Goal: Information Seeking & Learning: Learn about a topic

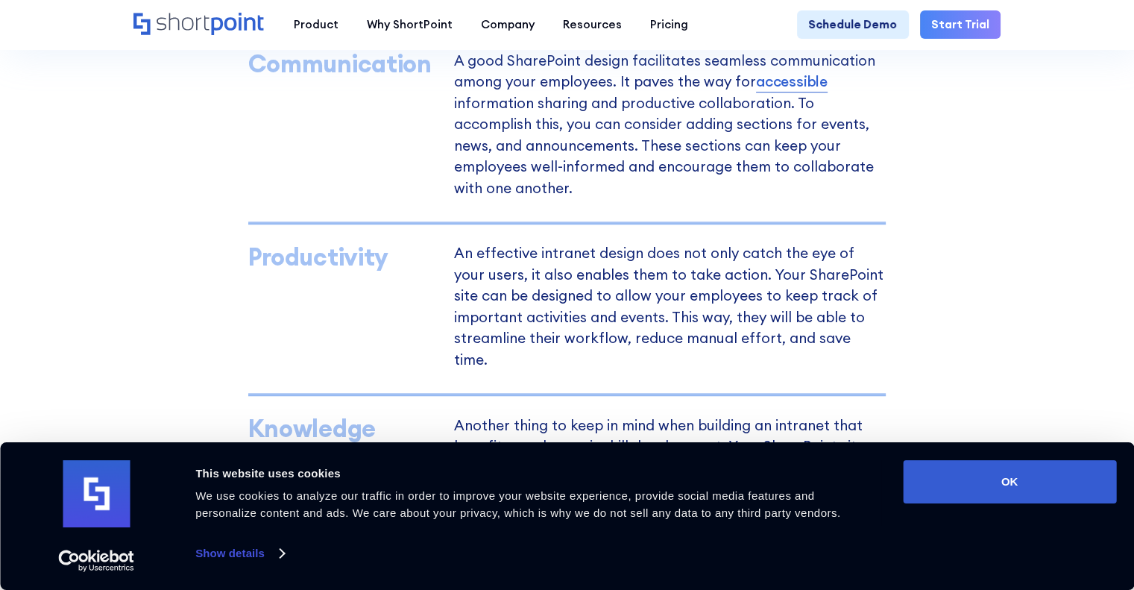
scroll to position [1044, 0]
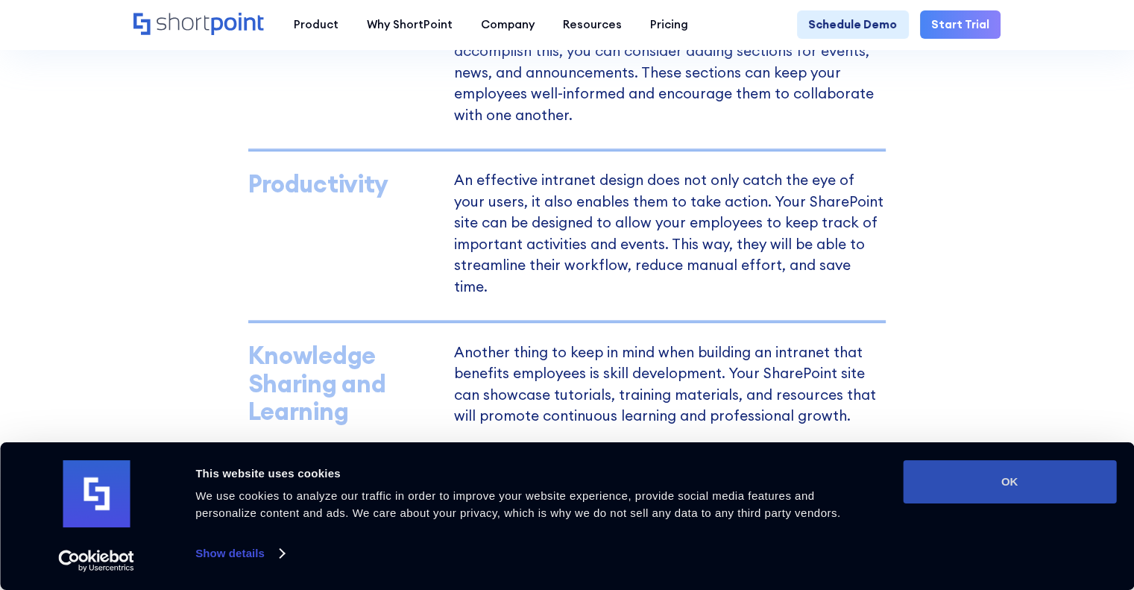
click at [984, 477] on button "OK" at bounding box center [1009, 481] width 213 height 43
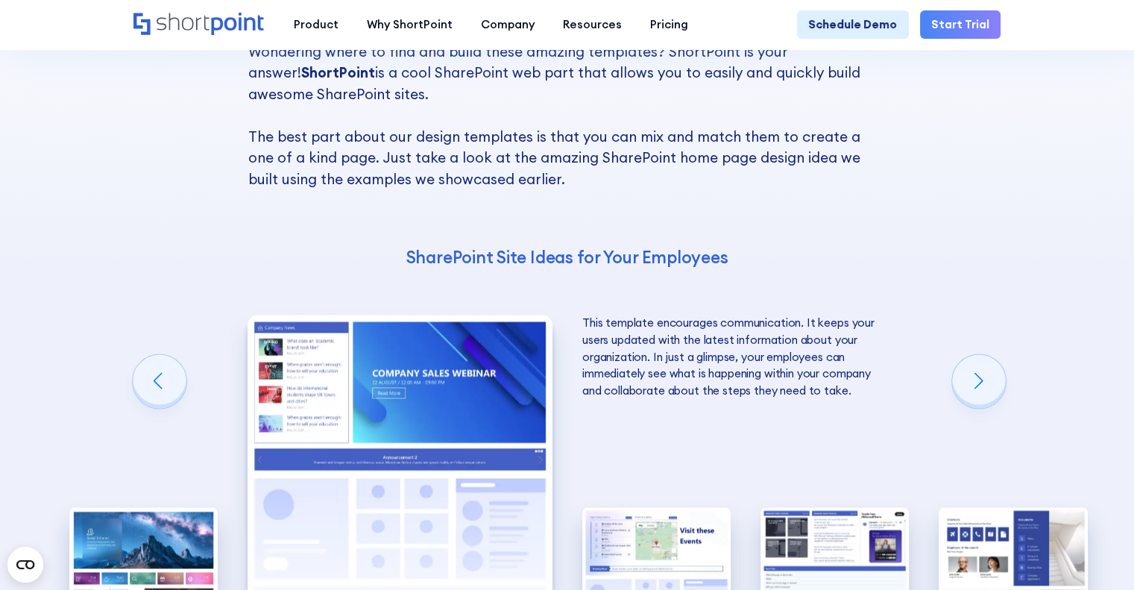
scroll to position [2386, 0]
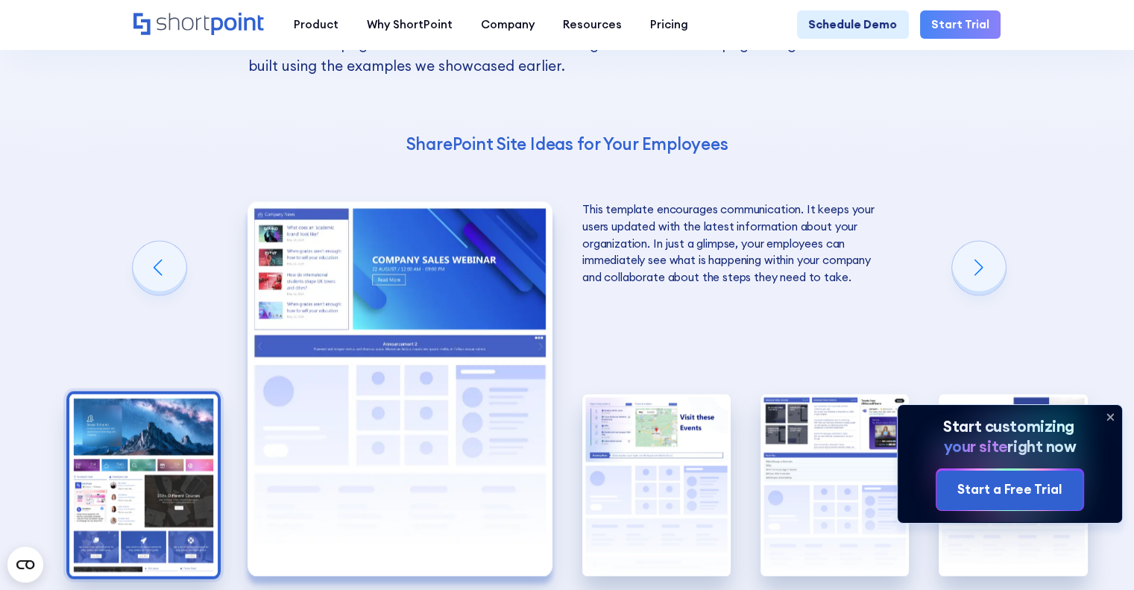
click at [133, 433] on img "1 / 5" at bounding box center [143, 485] width 148 height 183
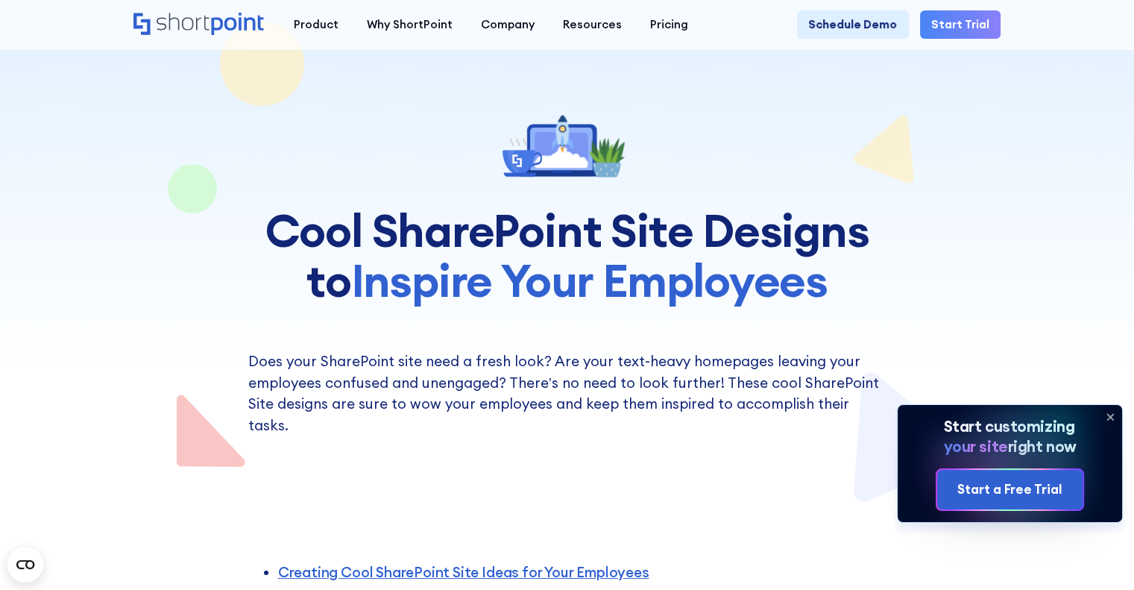
scroll to position [0, 0]
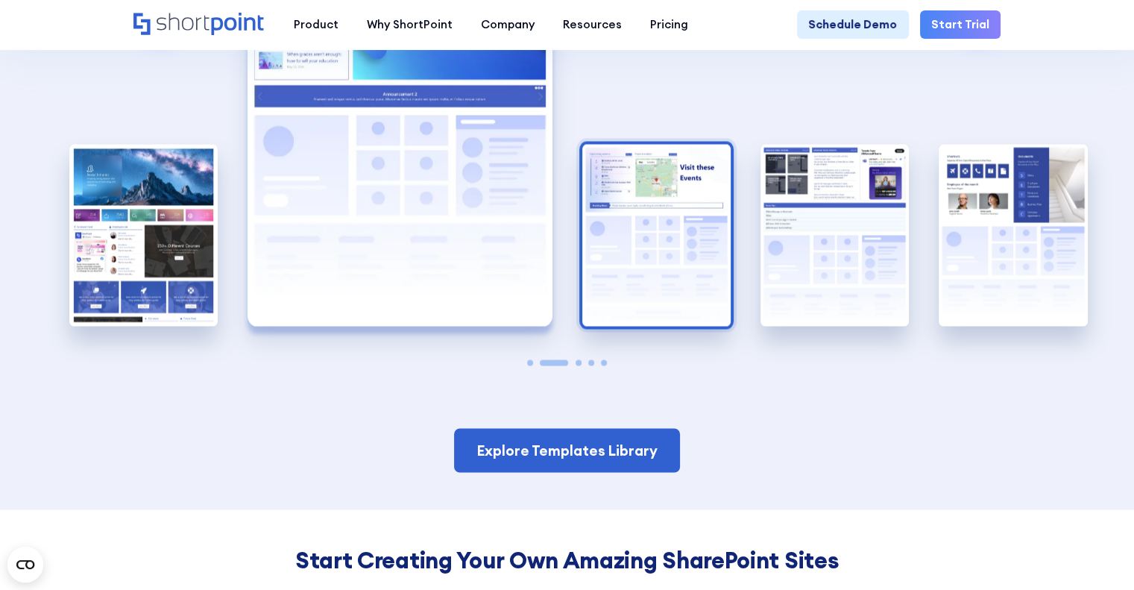
scroll to position [2610, 0]
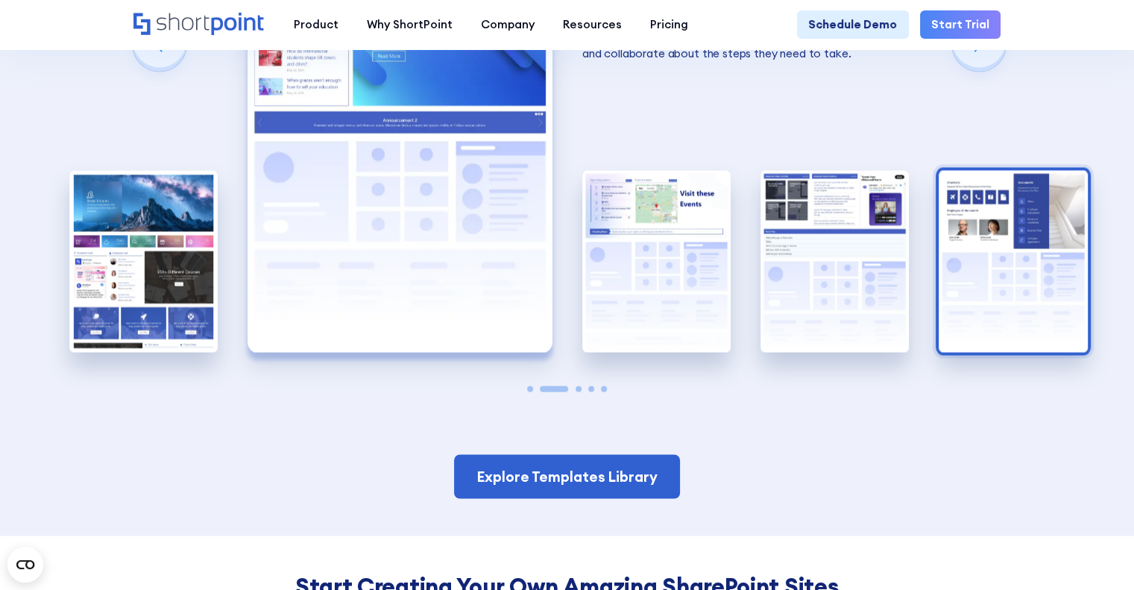
click at [1019, 220] on img "5 / 5" at bounding box center [1013, 261] width 148 height 183
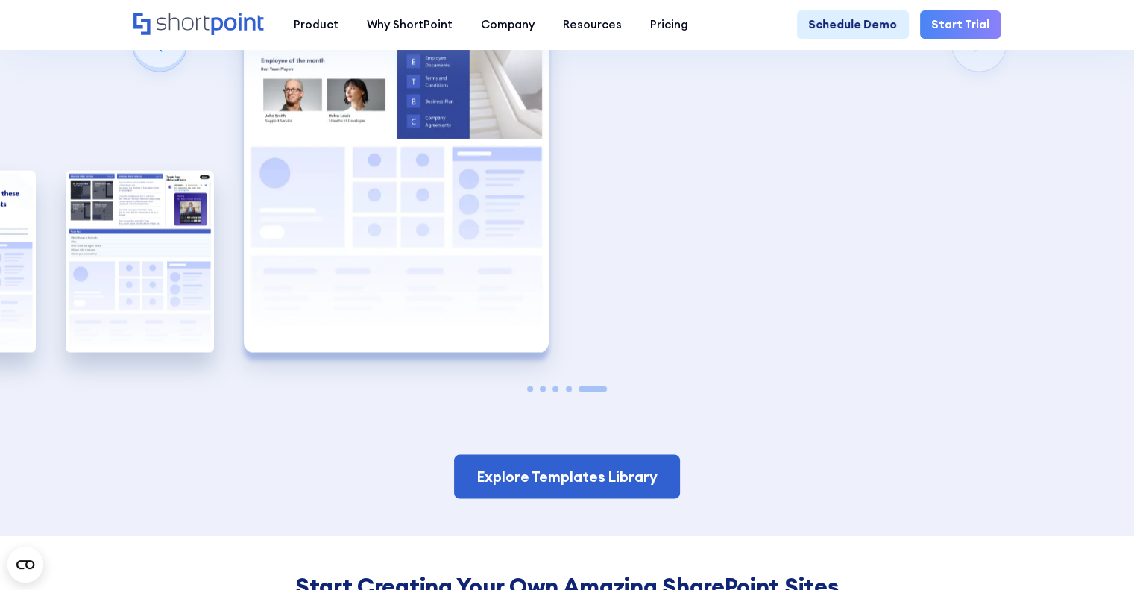
scroll to position [2386, 0]
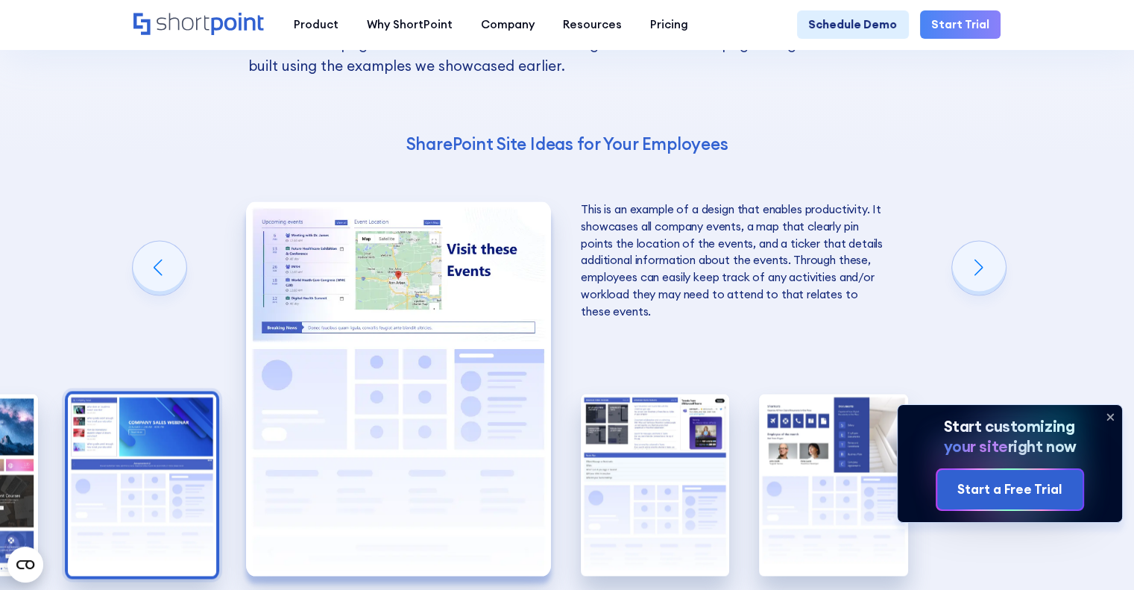
click at [148, 437] on img "2 / 5" at bounding box center [142, 485] width 148 height 183
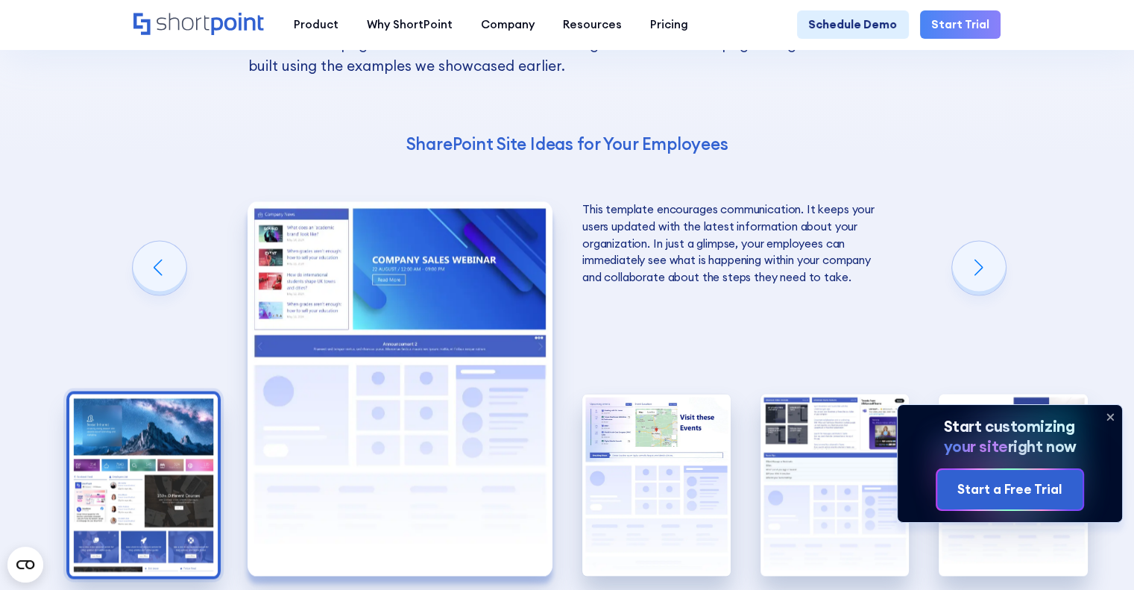
click at [170, 447] on img "1 / 5" at bounding box center [143, 485] width 148 height 183
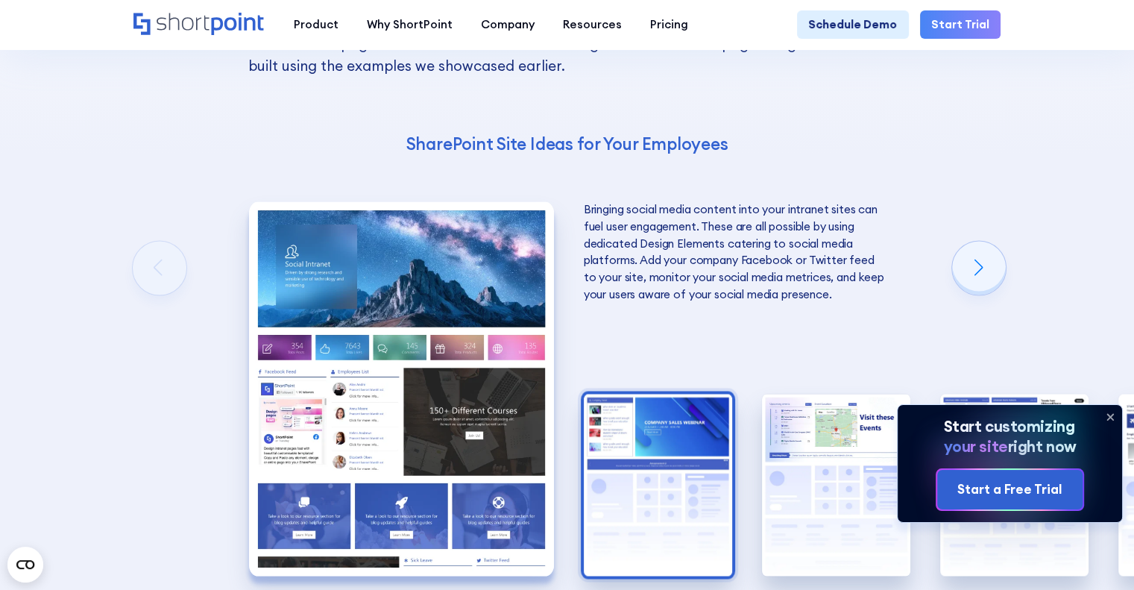
click at [721, 470] on img "2 / 5" at bounding box center [658, 485] width 148 height 183
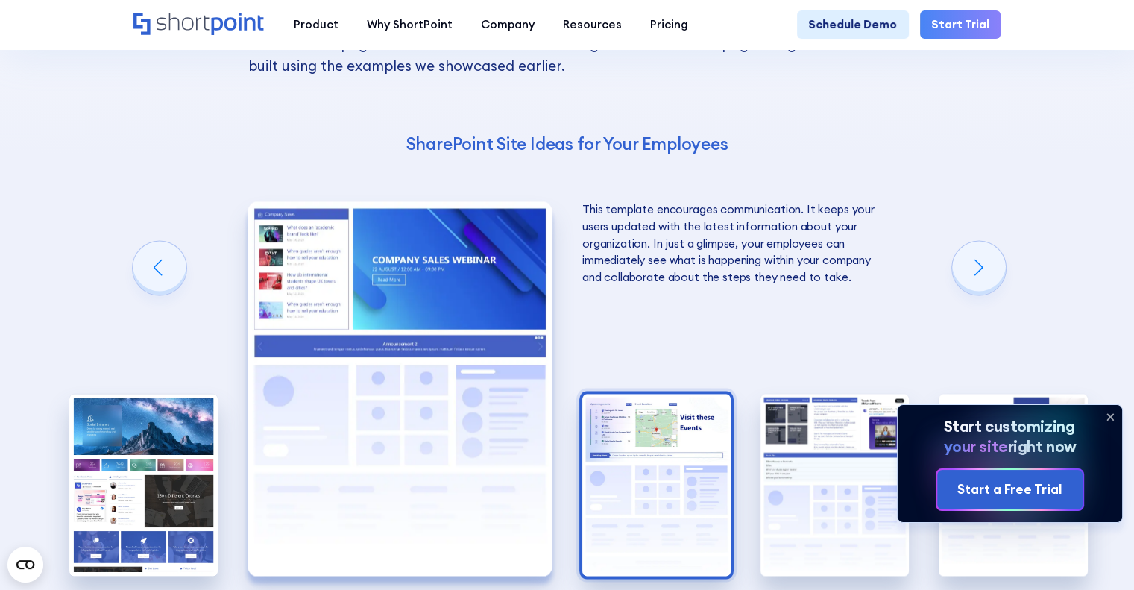
click at [638, 470] on img "3 / 5" at bounding box center [656, 485] width 148 height 183
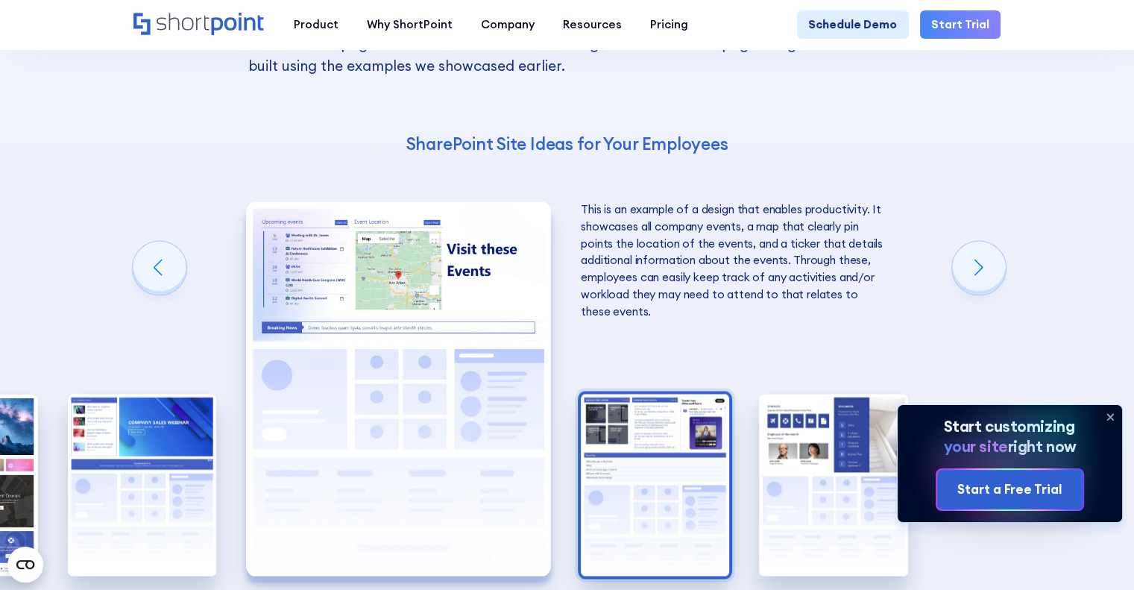
click at [644, 444] on img "4 / 5" at bounding box center [655, 485] width 148 height 183
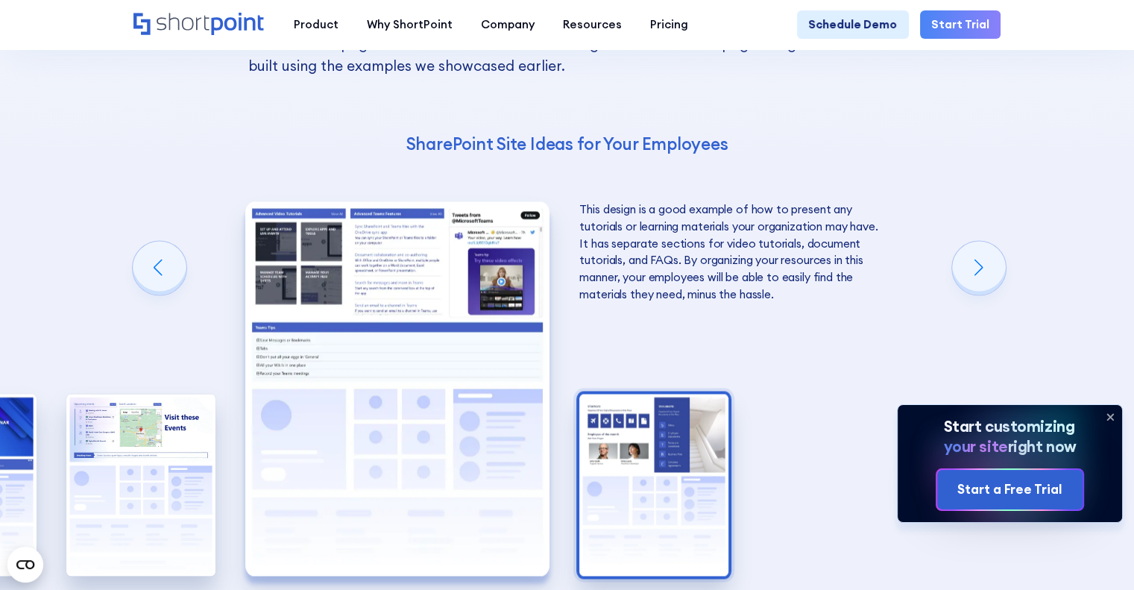
click at [638, 459] on img "5 / 5" at bounding box center [653, 485] width 148 height 183
